Goal: Transaction & Acquisition: Book appointment/travel/reservation

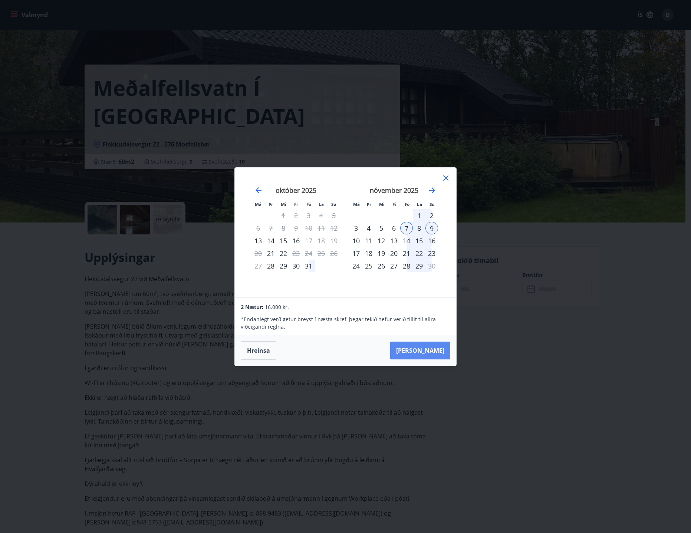
click at [432, 351] on button "[PERSON_NAME]" at bounding box center [420, 350] width 60 height 18
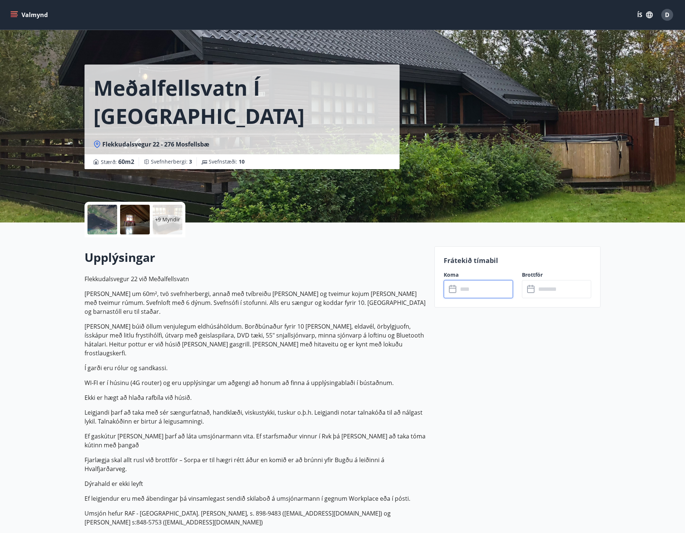
type input "******"
click at [567, 360] on button "Greiða" at bounding box center [556, 357] width 69 height 18
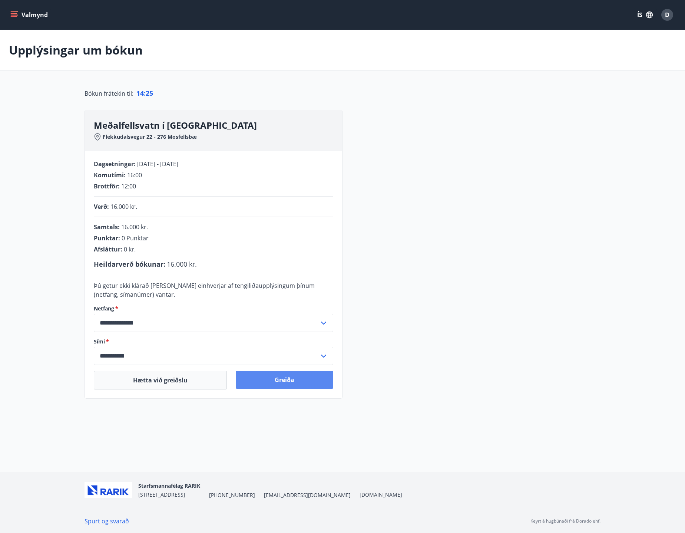
click at [280, 379] on button "Greiða" at bounding box center [285, 380] width 98 height 18
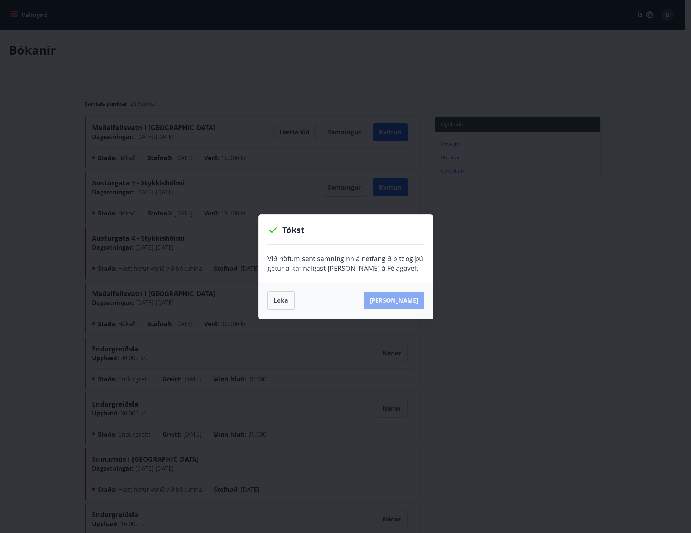
click at [406, 301] on button "[PERSON_NAME]" at bounding box center [394, 300] width 60 height 18
click at [399, 300] on button "[PERSON_NAME]" at bounding box center [394, 300] width 60 height 18
click at [281, 303] on button "Loka" at bounding box center [280, 300] width 27 height 19
